Goal: Task Accomplishment & Management: Use online tool/utility

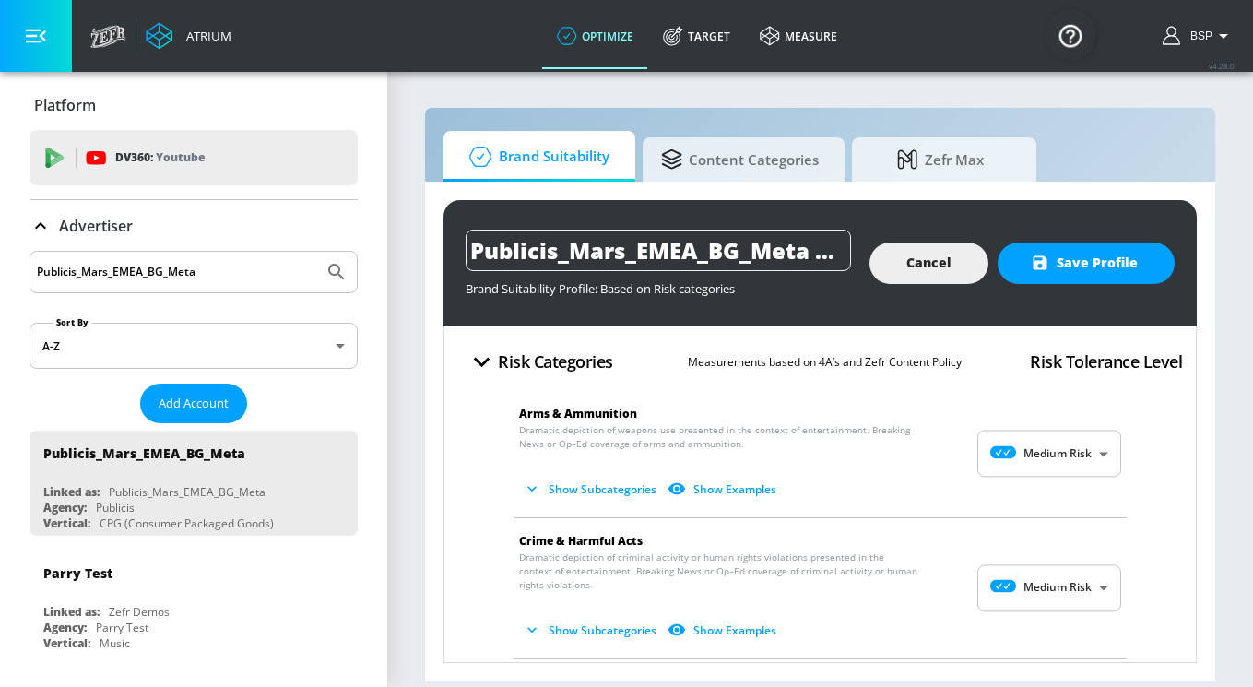
scroll to position [76, 0]
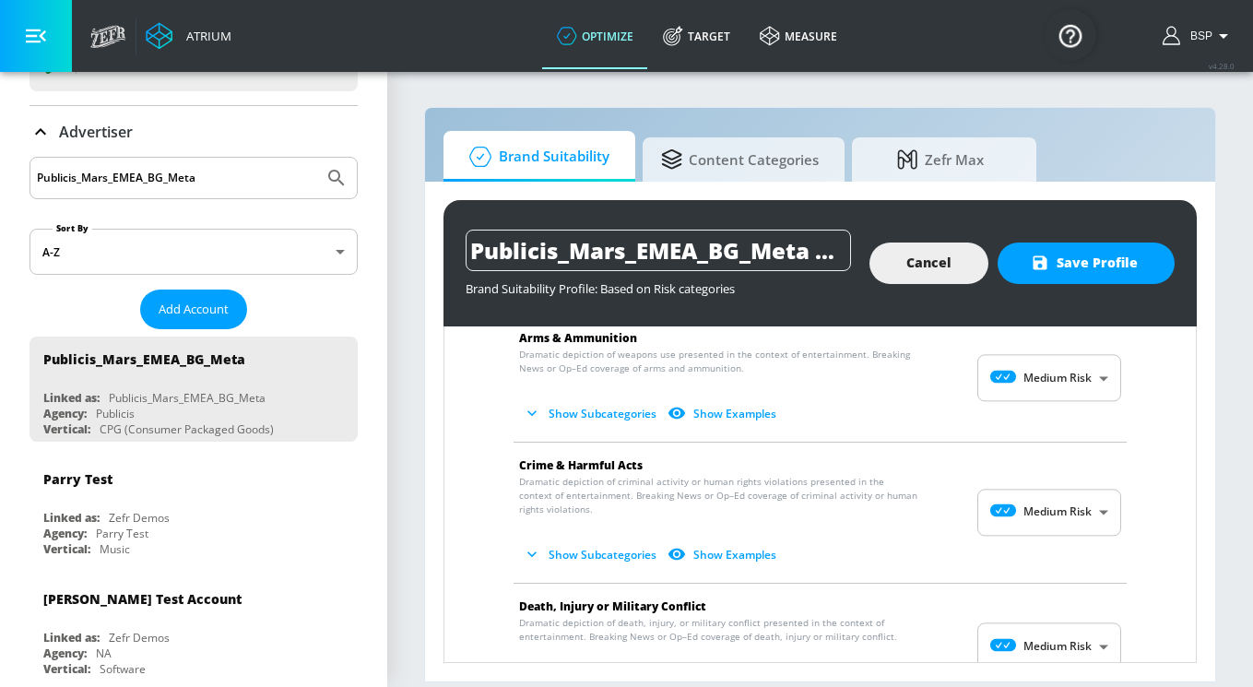
click at [159, 255] on body "Atrium optimize Target measure optimize Target measure v 4.28.0 BSP Platform DV…" at bounding box center [626, 343] width 1253 height 687
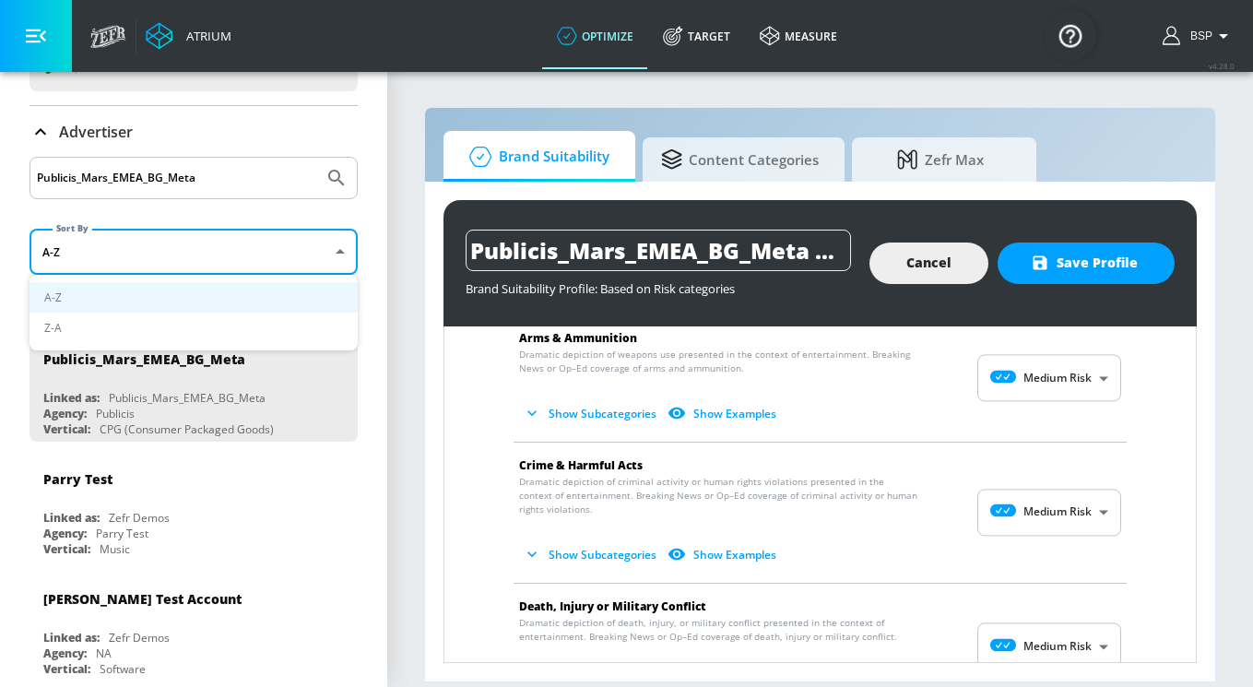
click at [157, 197] on div at bounding box center [626, 343] width 1253 height 687
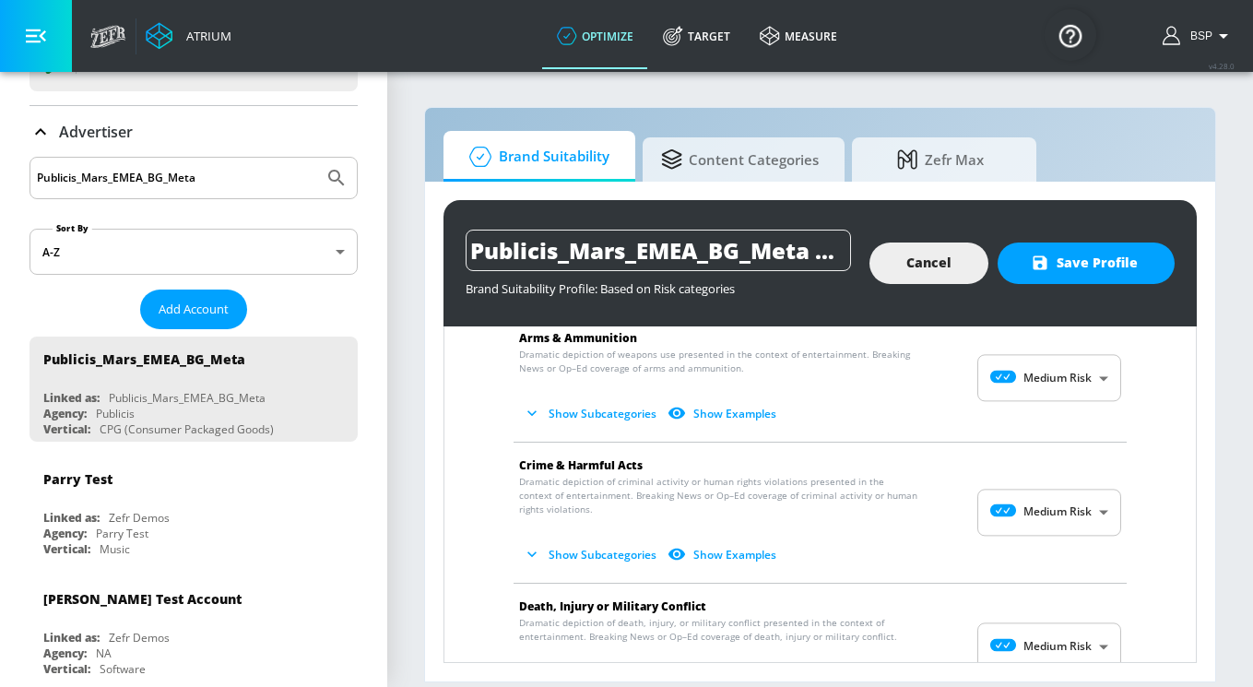
click at [167, 181] on input "Publicis_Mars_EMEA_BG_Meta" at bounding box center [176, 178] width 279 height 24
drag, startPoint x: 203, startPoint y: 180, endPoint x: 41, endPoint y: 179, distance: 162.2
click at [41, 179] on input "Publicis_Mars_EMEA_BG_Meta" at bounding box center [176, 178] width 279 height 24
type input "P"
type input "NSPCC"
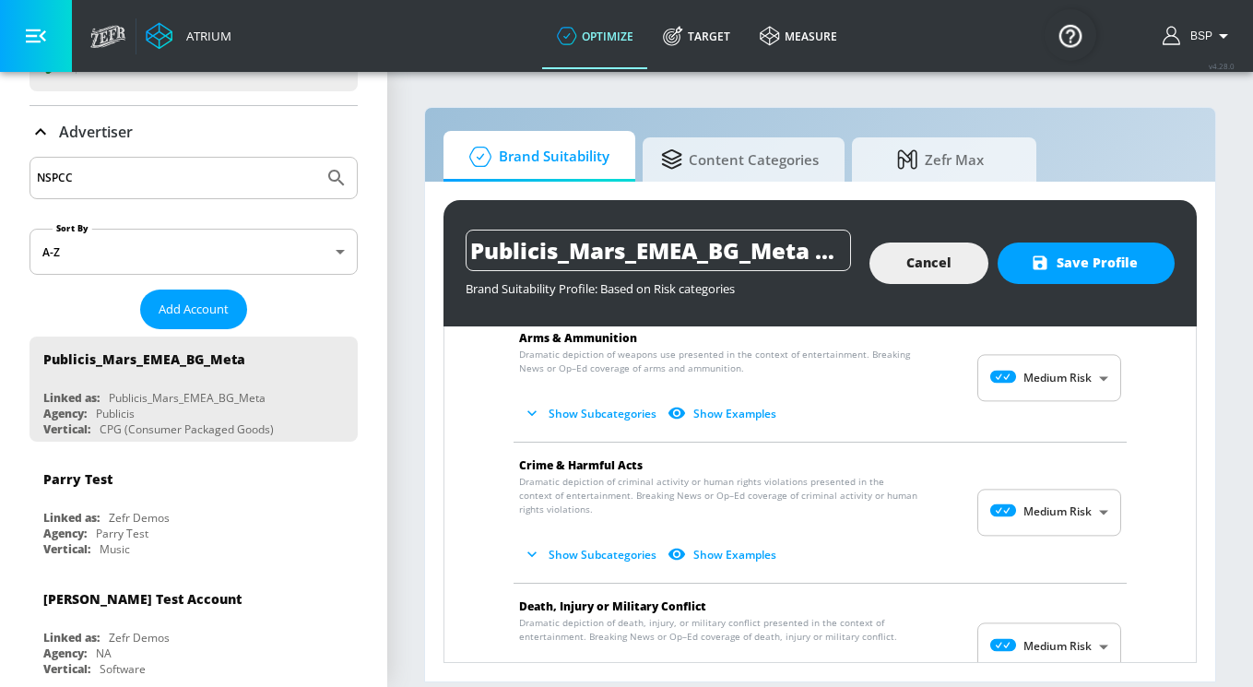
click at [316, 158] on button "Submit Search" at bounding box center [336, 178] width 41 height 41
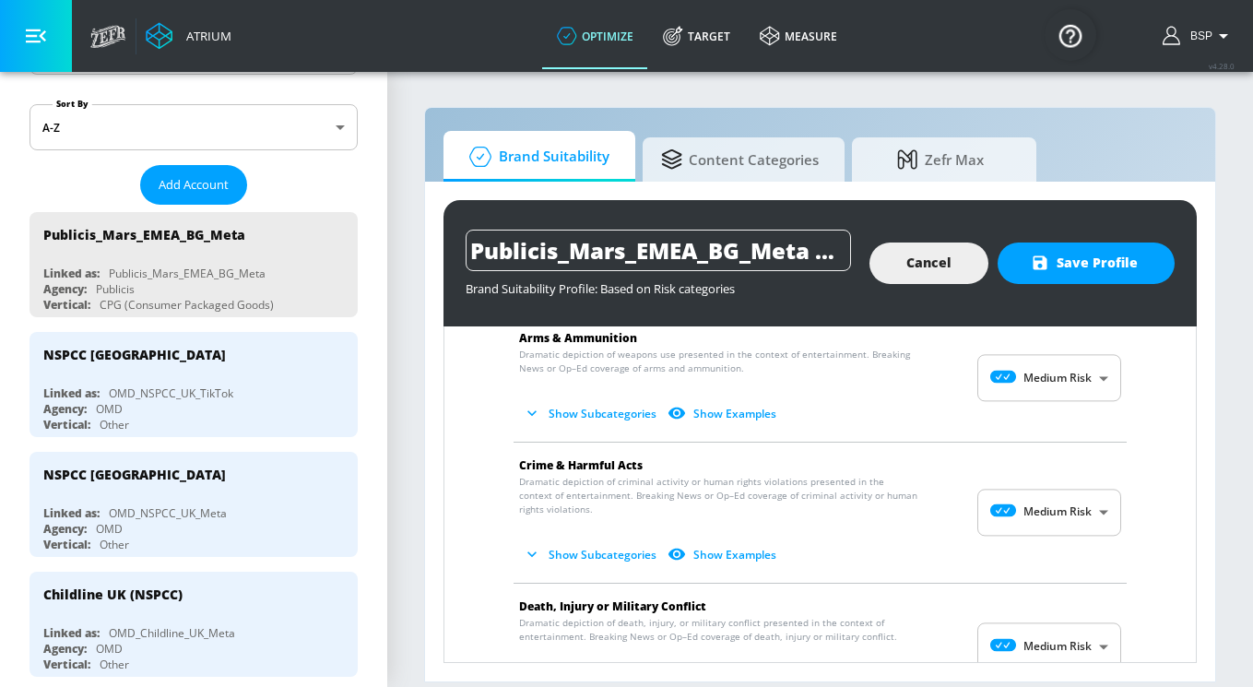
scroll to position [237, 0]
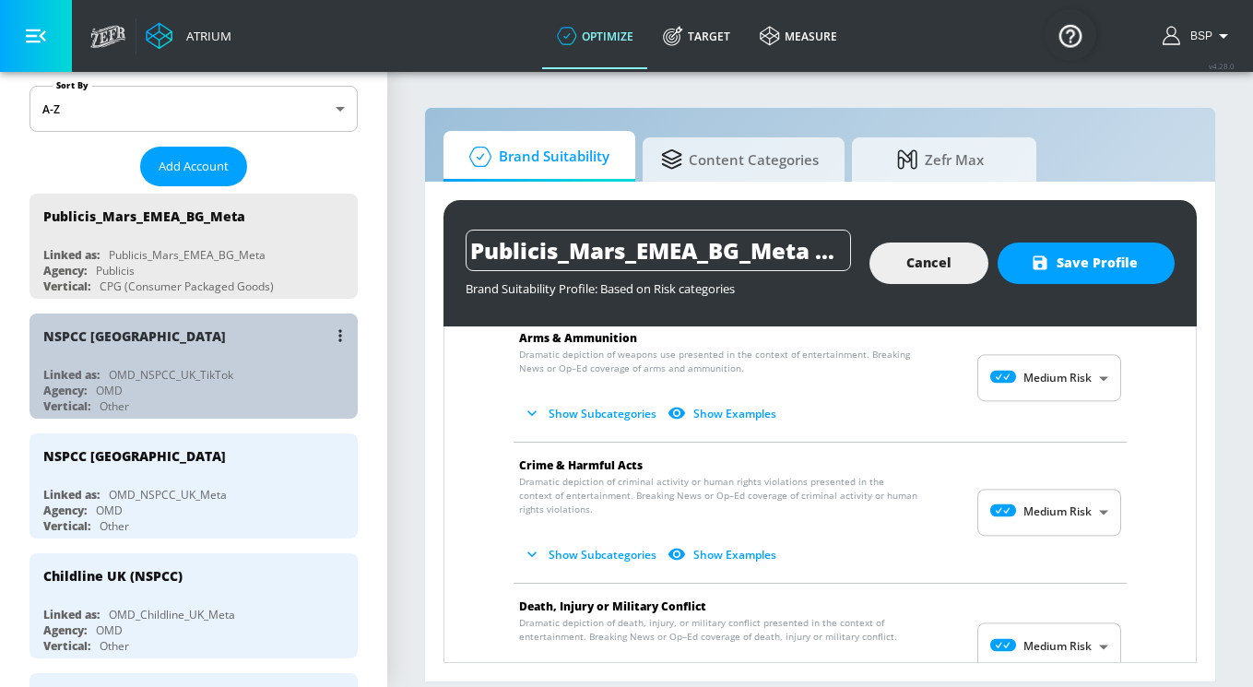
click at [207, 345] on div "NSPCC [GEOGRAPHIC_DATA]" at bounding box center [198, 335] width 310 height 44
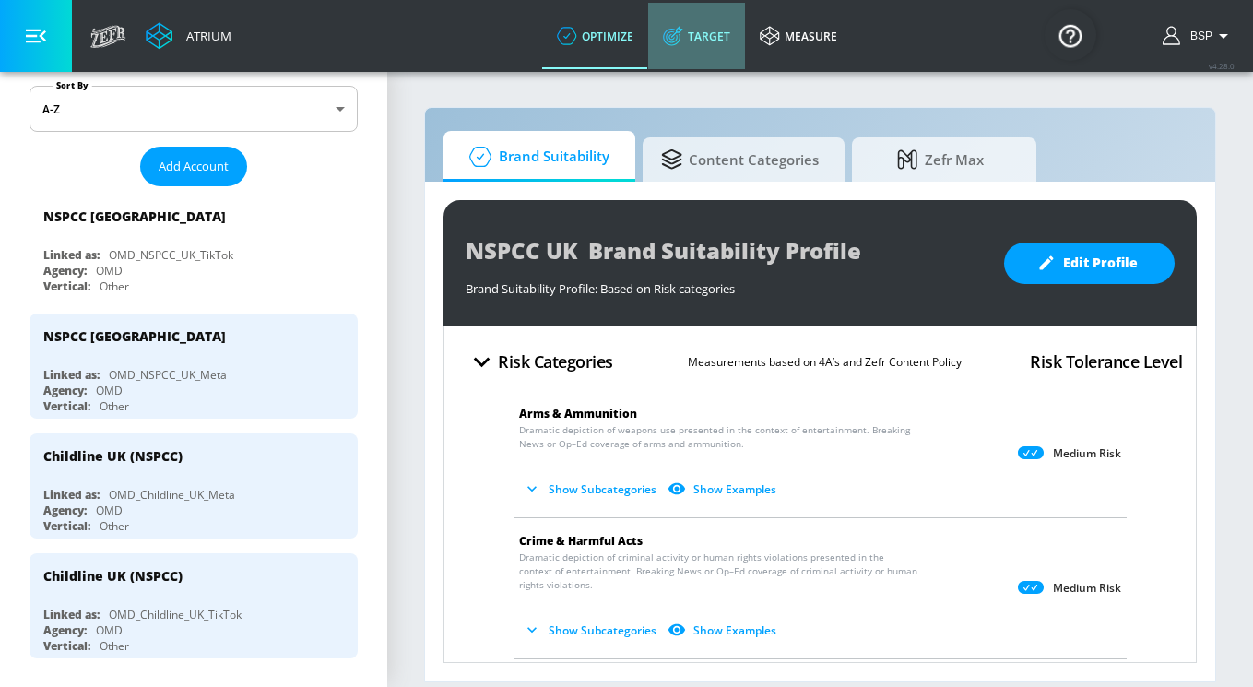
click at [736, 48] on link "Target" at bounding box center [696, 36] width 97 height 66
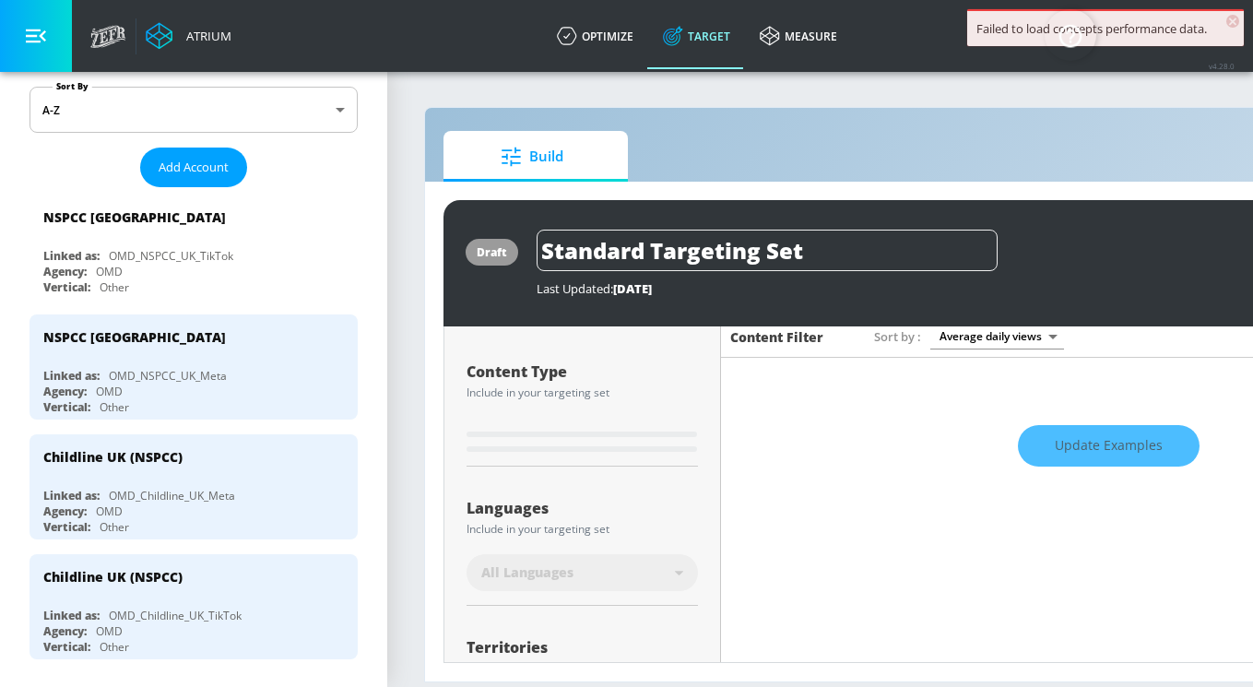
scroll to position [245, 0]
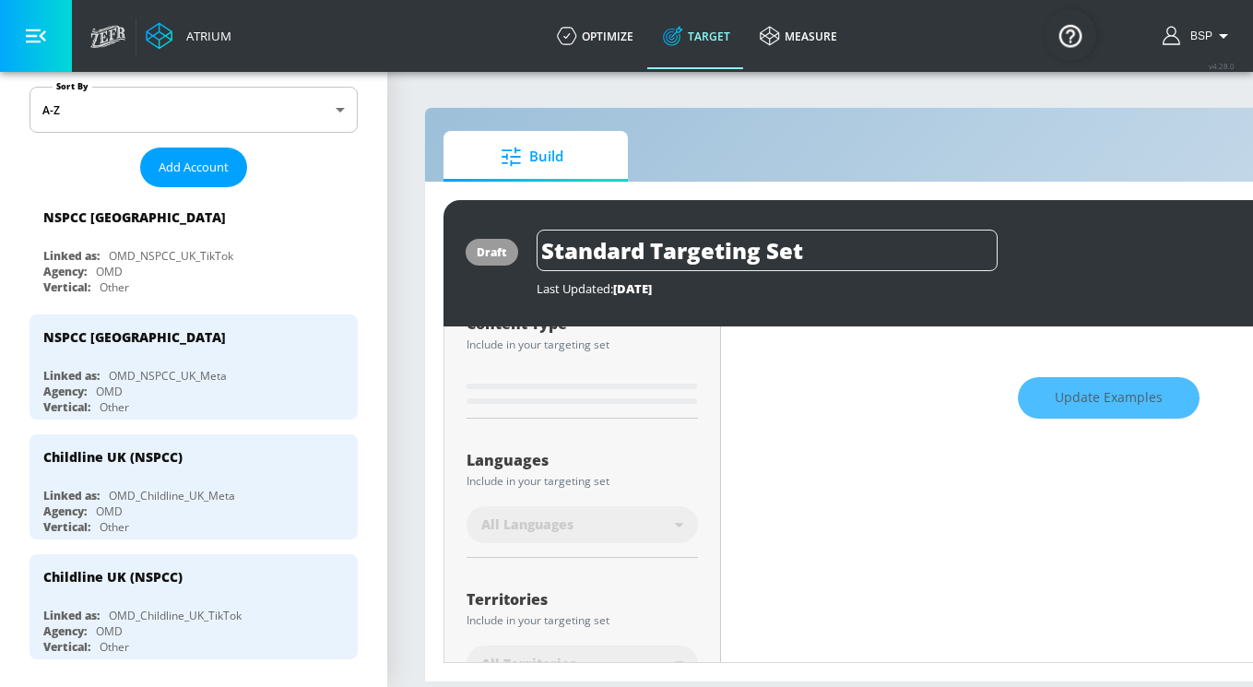
type input "0.6"
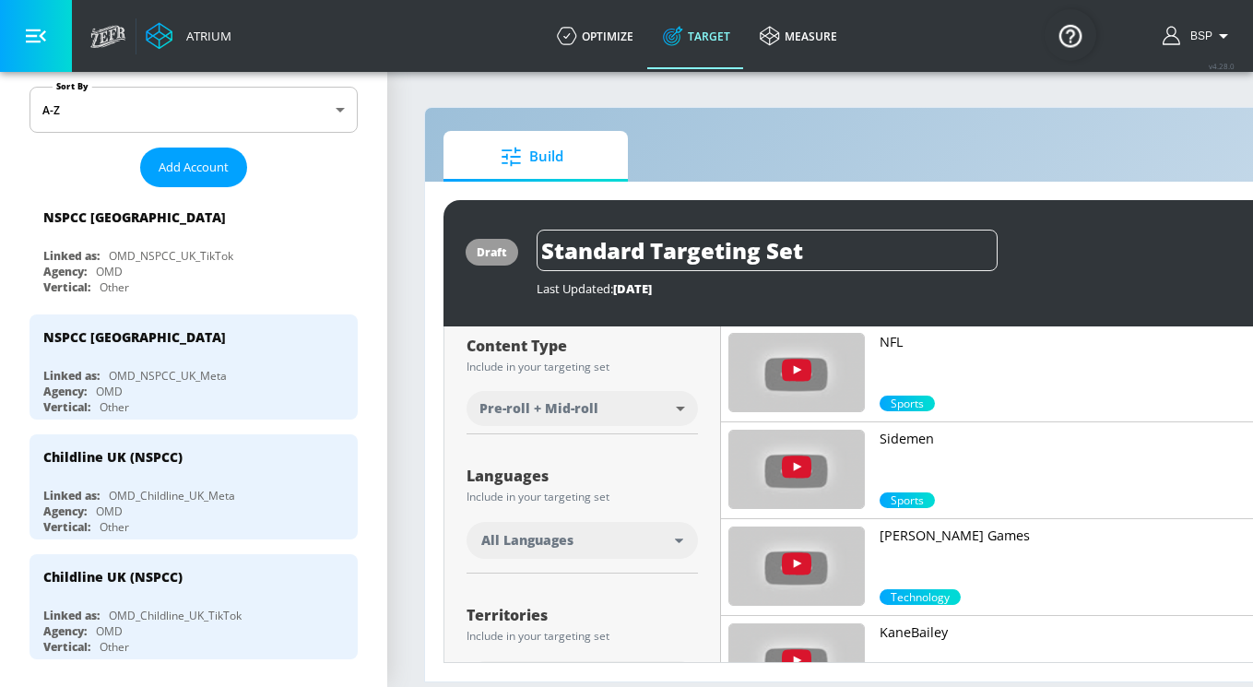
scroll to position [253, 0]
